Goal: Transaction & Acquisition: Purchase product/service

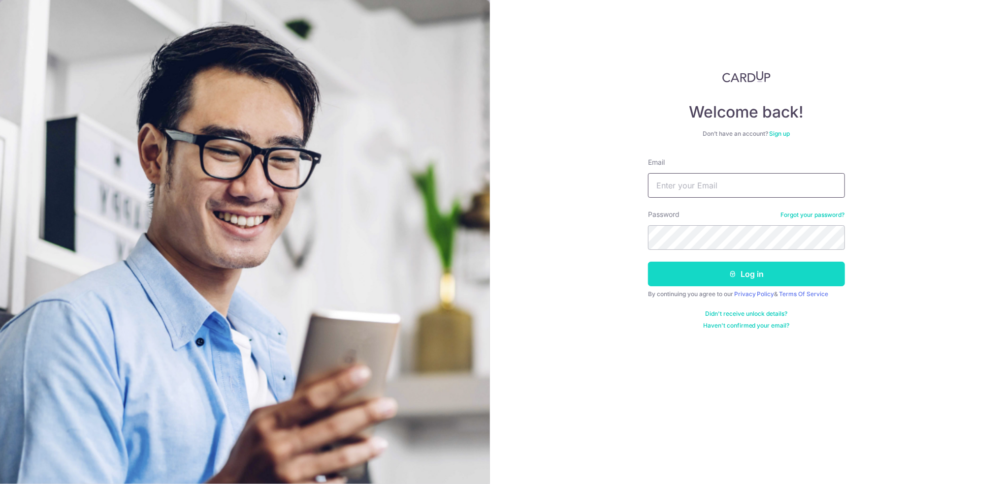
type input "[PERSON_NAME][EMAIL_ADDRESS][PERSON_NAME][DOMAIN_NAME]"
click at [691, 277] on button "Log in" at bounding box center [746, 274] width 197 height 25
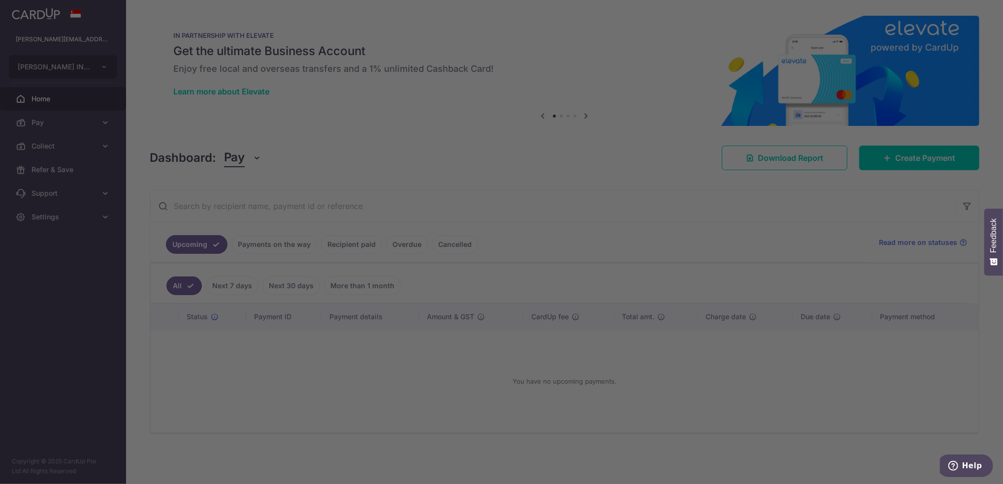
click at [620, 101] on div at bounding box center [506, 244] width 1012 height 489
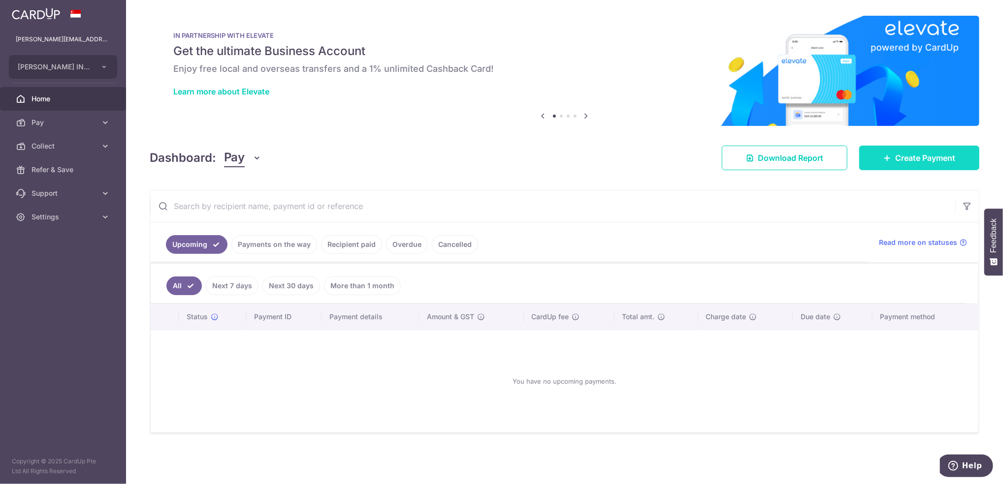
click at [955, 155] on link "Create Payment" at bounding box center [919, 158] width 120 height 25
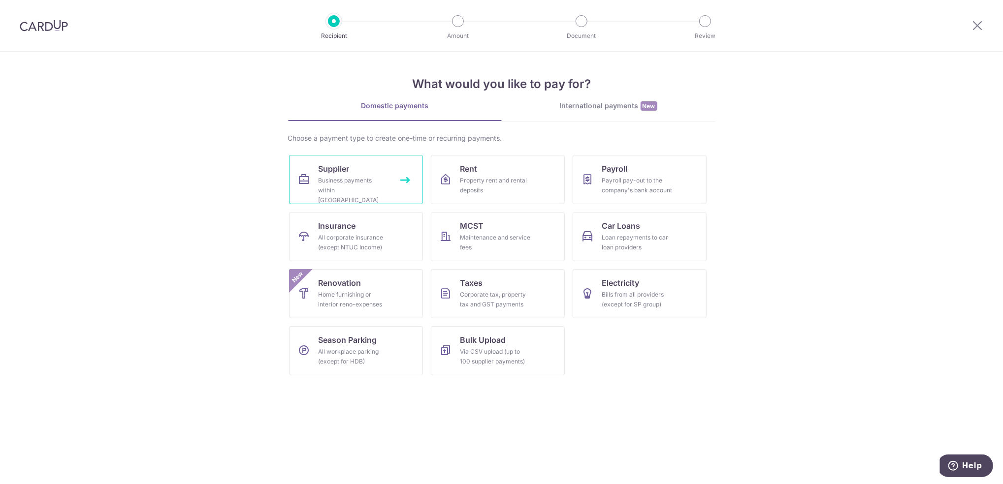
click at [317, 174] on link "Supplier Business payments within [GEOGRAPHIC_DATA]" at bounding box center [356, 179] width 134 height 49
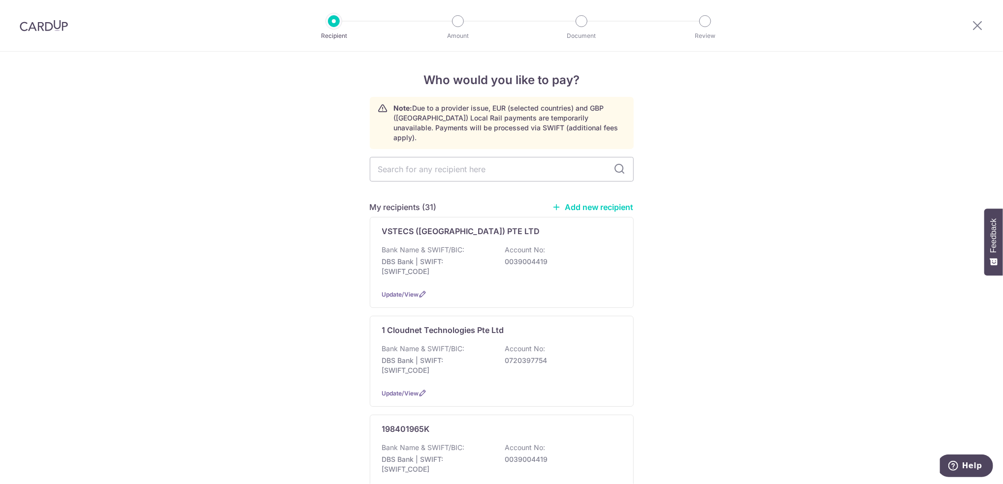
click at [575, 202] on link "Add new recipient" at bounding box center [592, 207] width 81 height 10
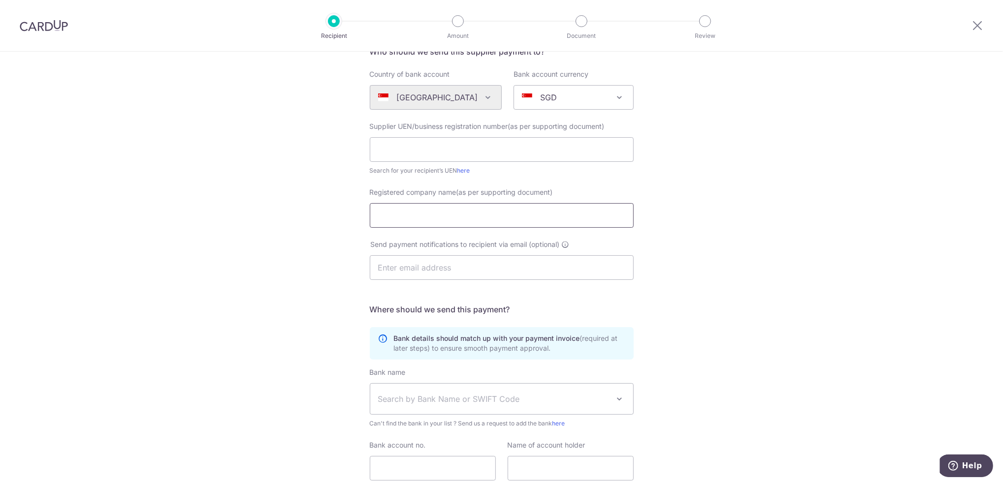
scroll to position [163, 0]
